Goal: Task Accomplishment & Management: Manage account settings

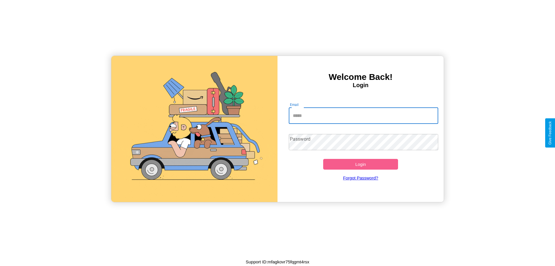
click at [363, 115] on input "Email" at bounding box center [364, 115] width 150 height 16
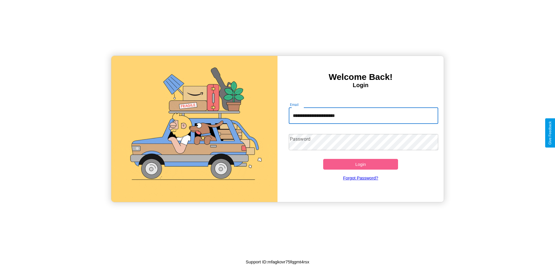
type input "**********"
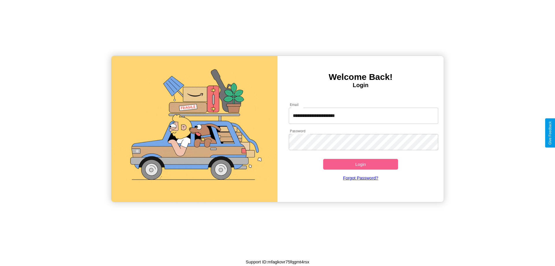
click at [360, 164] on button "Login" at bounding box center [360, 164] width 75 height 11
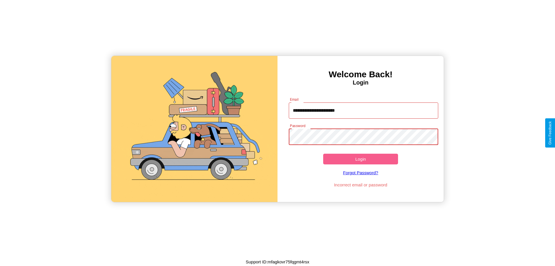
click at [360, 159] on button "Login" at bounding box center [360, 158] width 75 height 11
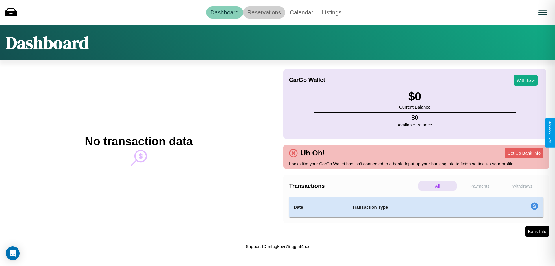
click at [264, 12] on link "Reservations" at bounding box center [264, 12] width 42 height 12
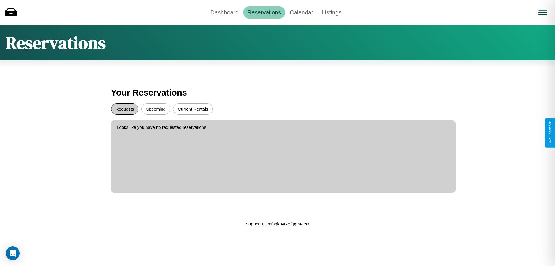
click at [125, 109] on button "Requests" at bounding box center [124, 108] width 27 height 11
click at [193, 109] on button "Current Rentals" at bounding box center [193, 108] width 40 height 11
click at [301, 12] on link "Calendar" at bounding box center [301, 12] width 32 height 12
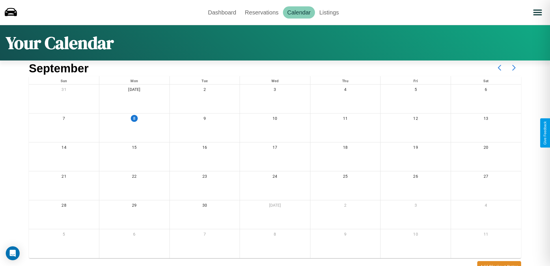
click at [514, 68] on icon at bounding box center [514, 67] width 14 height 14
